Goal: Navigation & Orientation: Find specific page/section

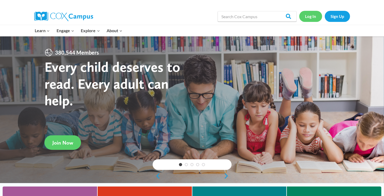
click at [308, 16] on link "Log In" at bounding box center [310, 16] width 23 height 11
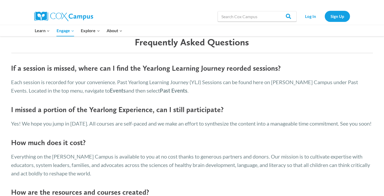
scroll to position [779, 0]
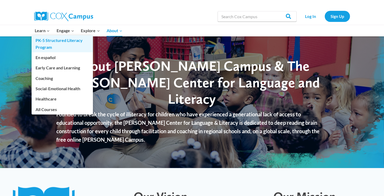
click at [57, 40] on link "PK-5 Structured Literacy Program" at bounding box center [62, 43] width 61 height 17
